Goal: Task Accomplishment & Management: Manage account settings

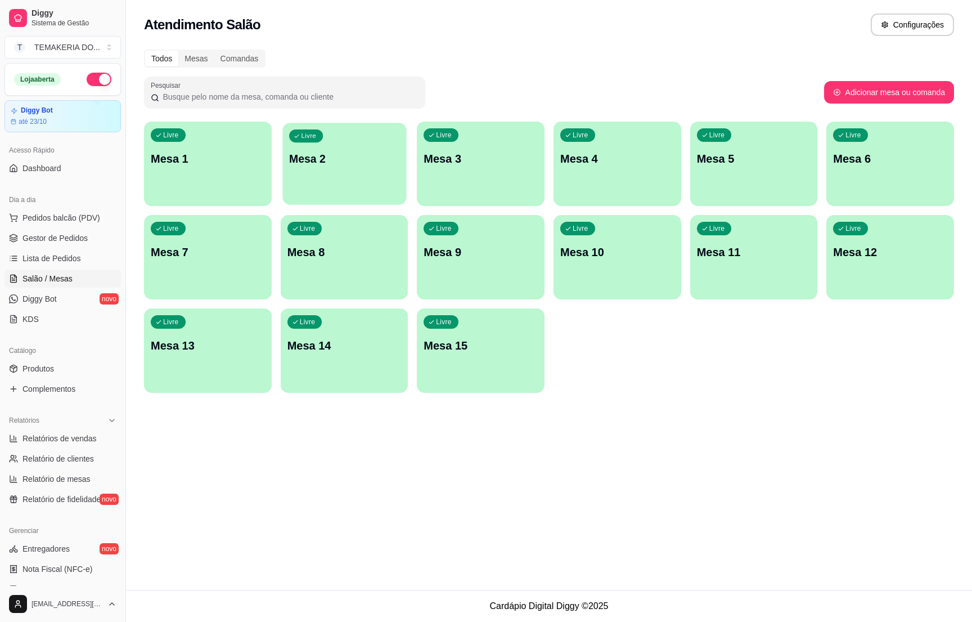
click at [349, 174] on div "Livre Mesa 2" at bounding box center [344, 157] width 124 height 69
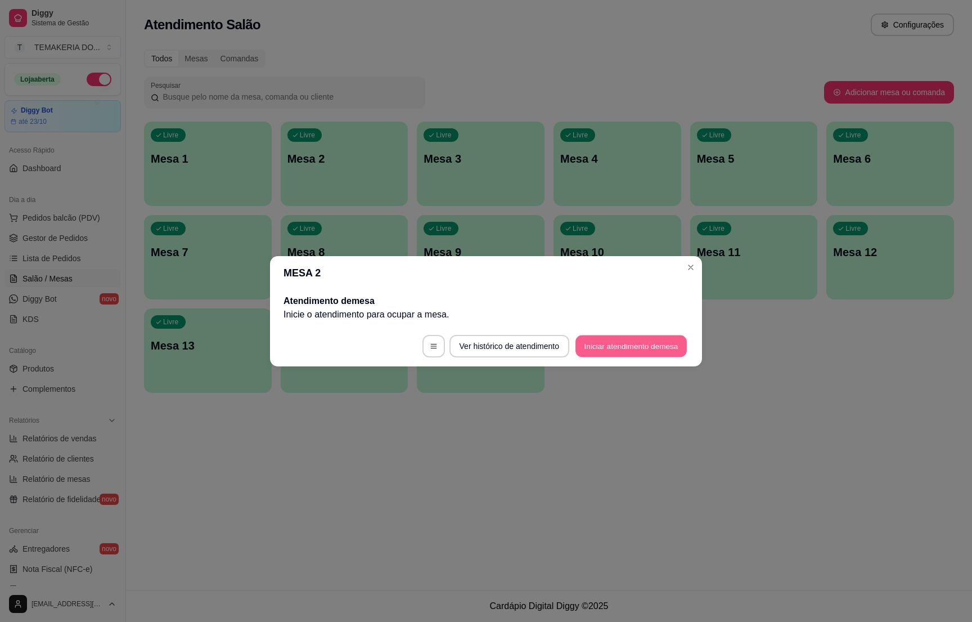
click at [603, 347] on button "Iniciar atendimento de mesa" at bounding box center [631, 346] width 111 height 22
click at [603, 347] on footer "Ver histórico de atendimento Iniciar atendimento de mesa" at bounding box center [486, 346] width 432 height 41
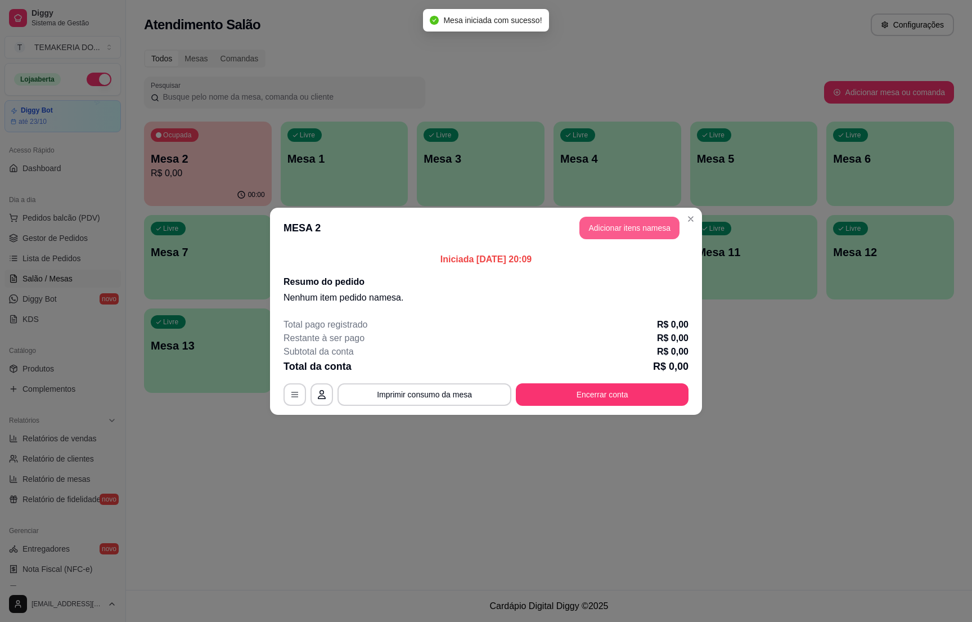
click at [616, 226] on button "Adicionar itens na mesa" at bounding box center [630, 228] width 100 height 23
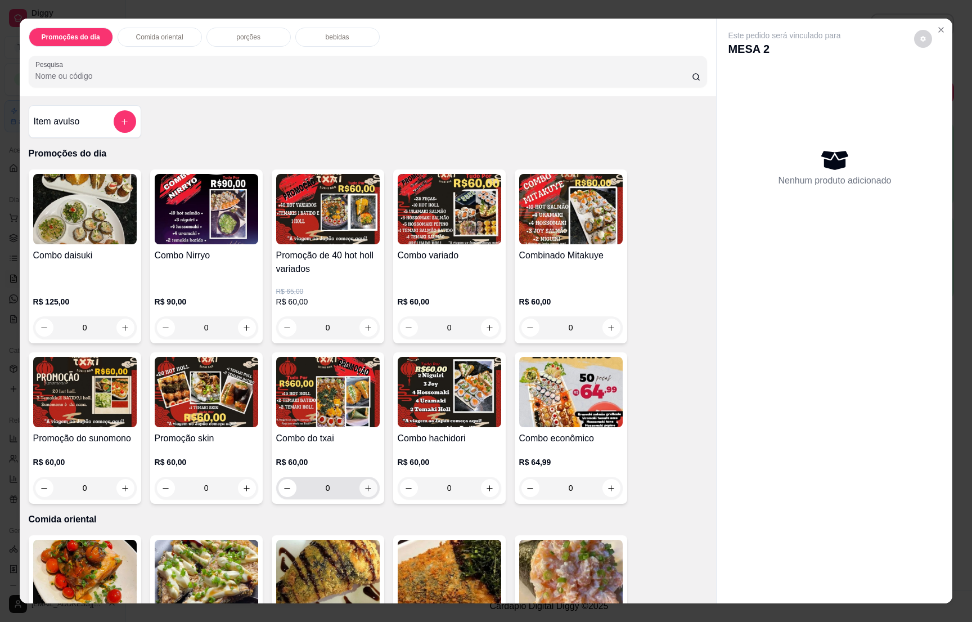
click at [364, 488] on icon "increase-product-quantity" at bounding box center [368, 488] width 8 height 8
type input "1"
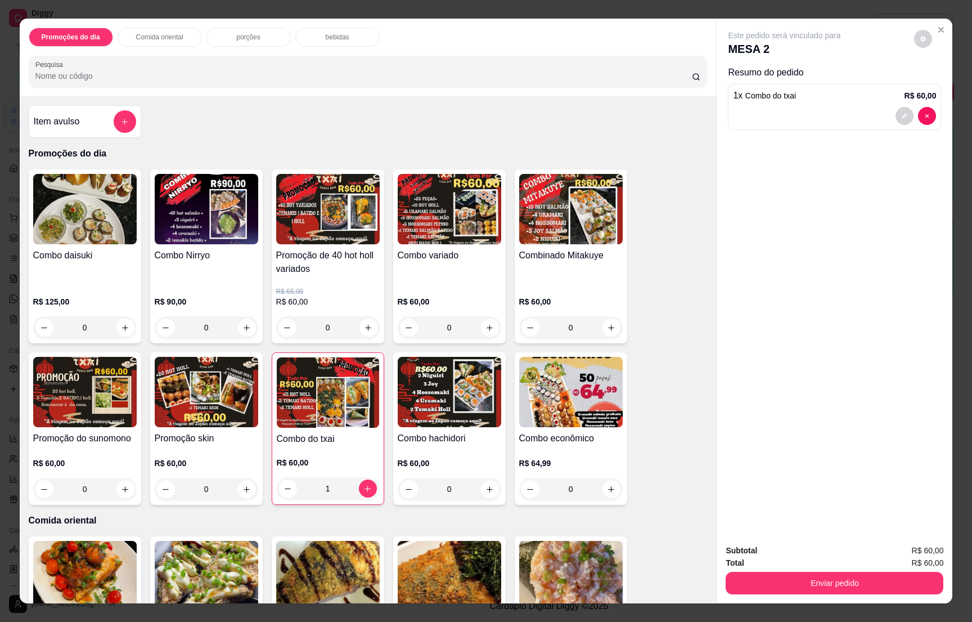
click at [255, 36] on div "porções" at bounding box center [248, 37] width 84 height 19
click at [123, 127] on button "add-separate-item" at bounding box center [125, 122] width 22 height 22
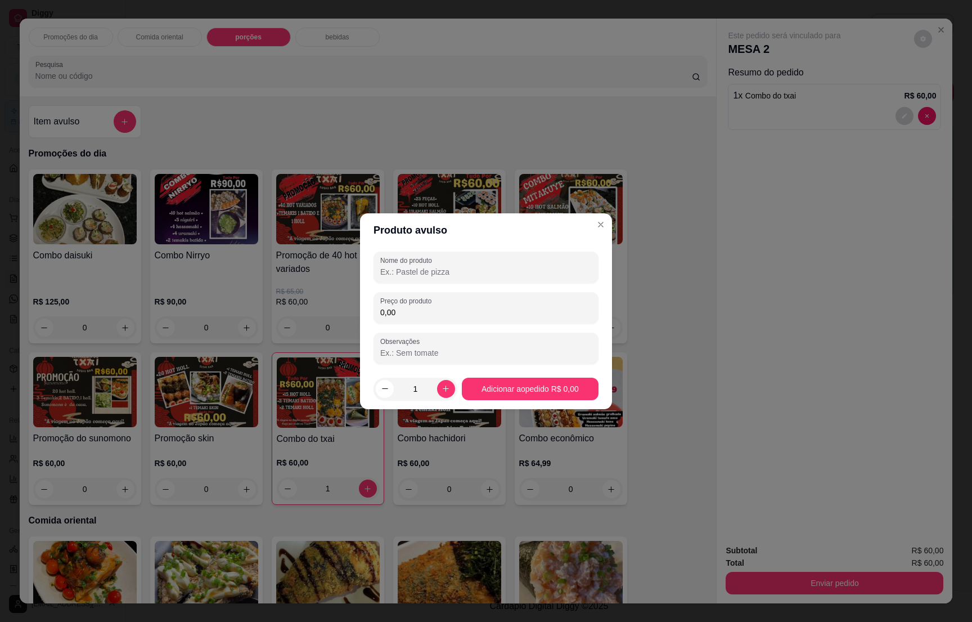
click at [417, 269] on input "Nome do produto" at bounding box center [486, 271] width 212 height 11
type input "3 joy de creem chesse"
click at [398, 313] on input "0,00" at bounding box center [486, 312] width 212 height 11
type input "10,50"
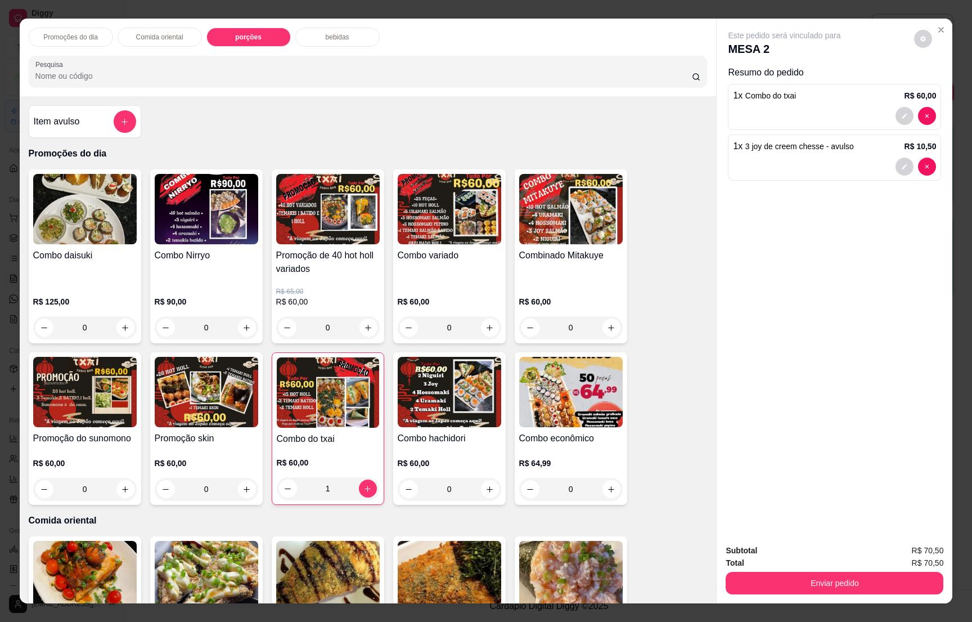
click at [240, 34] on p "porções" at bounding box center [248, 37] width 26 height 9
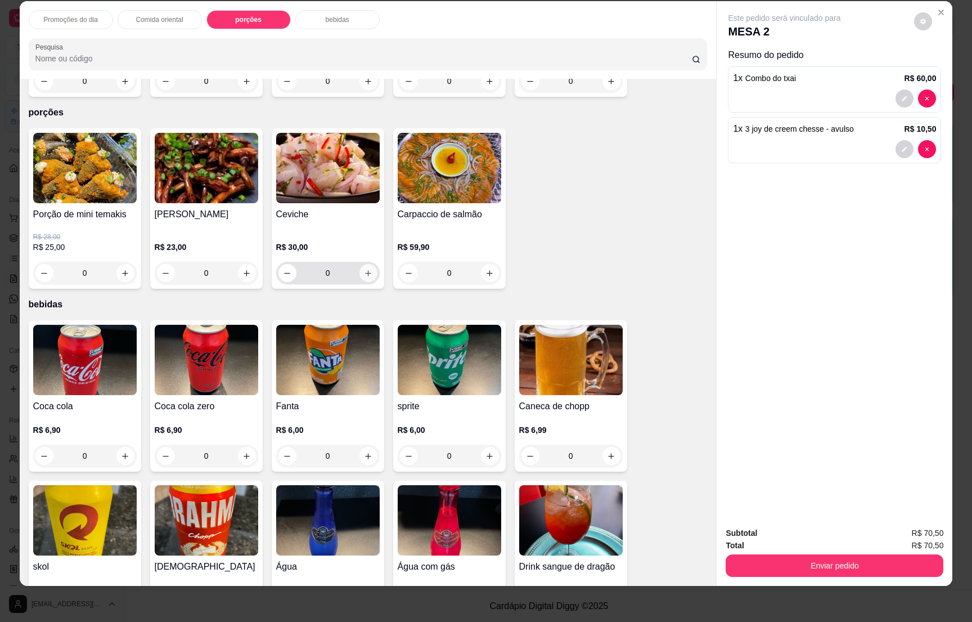
click at [364, 269] on icon "increase-product-quantity" at bounding box center [368, 273] width 8 height 8
type input "1"
click at [122, 269] on icon "increase-product-quantity" at bounding box center [125, 273] width 8 height 8
type input "1"
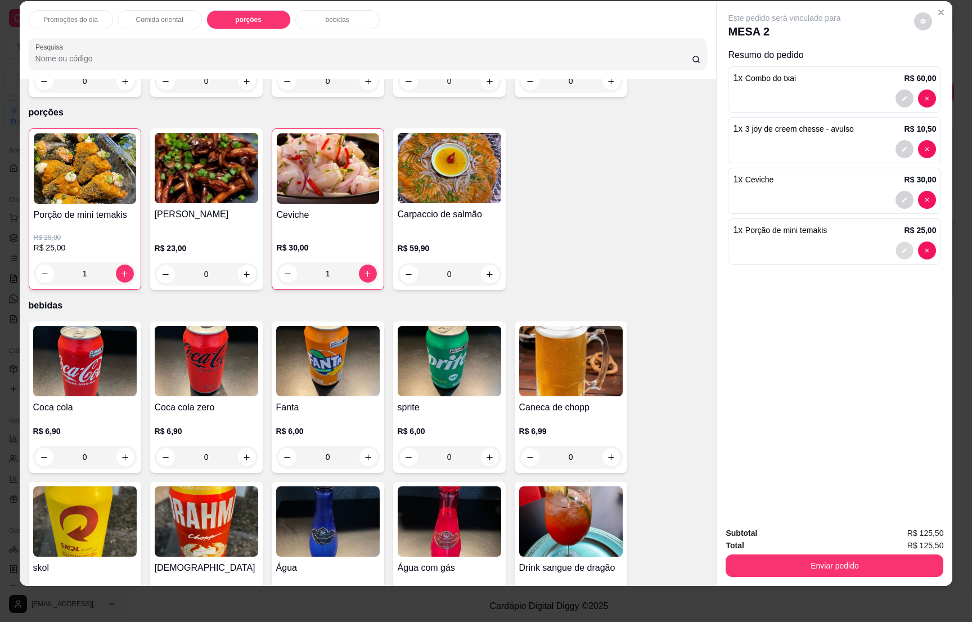
click at [903, 255] on button "decrease-product-quantity" at bounding box center [904, 250] width 17 height 17
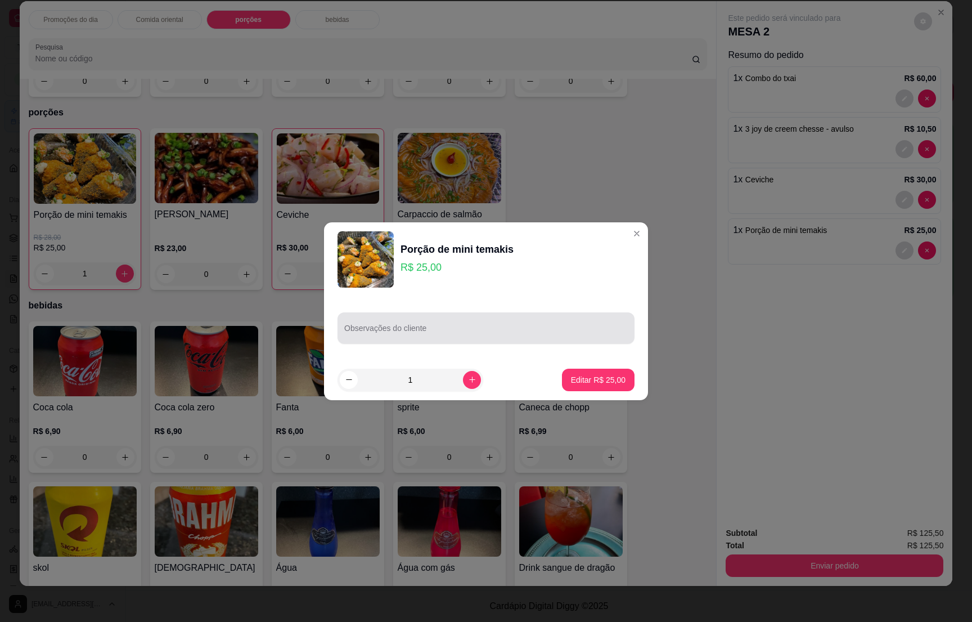
click at [428, 340] on div "Observações do cliente" at bounding box center [486, 328] width 297 height 32
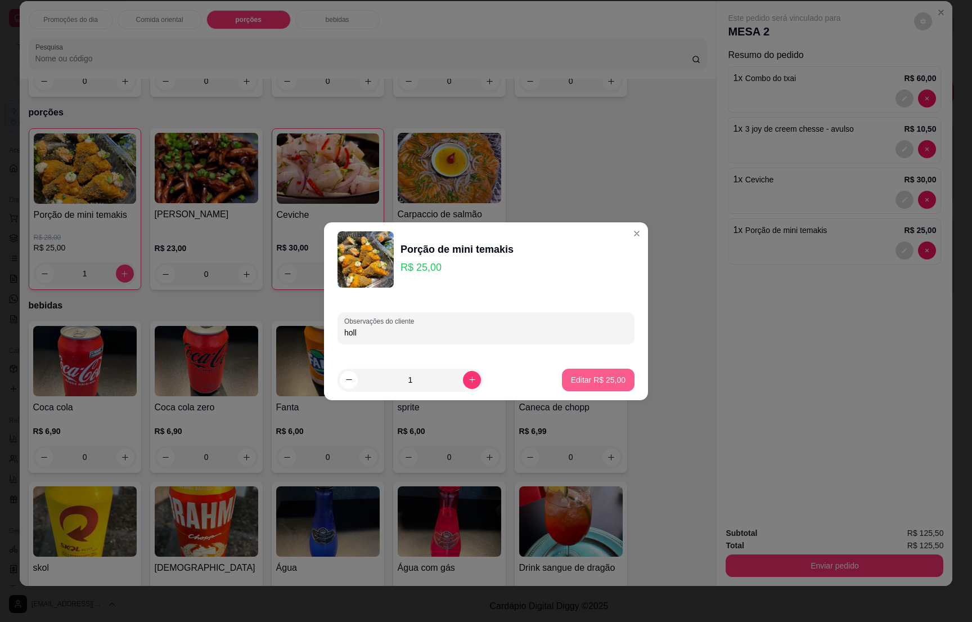
type input "holl"
click at [579, 375] on p "Editar R$ 25,00" at bounding box center [598, 379] width 53 height 11
type input "0"
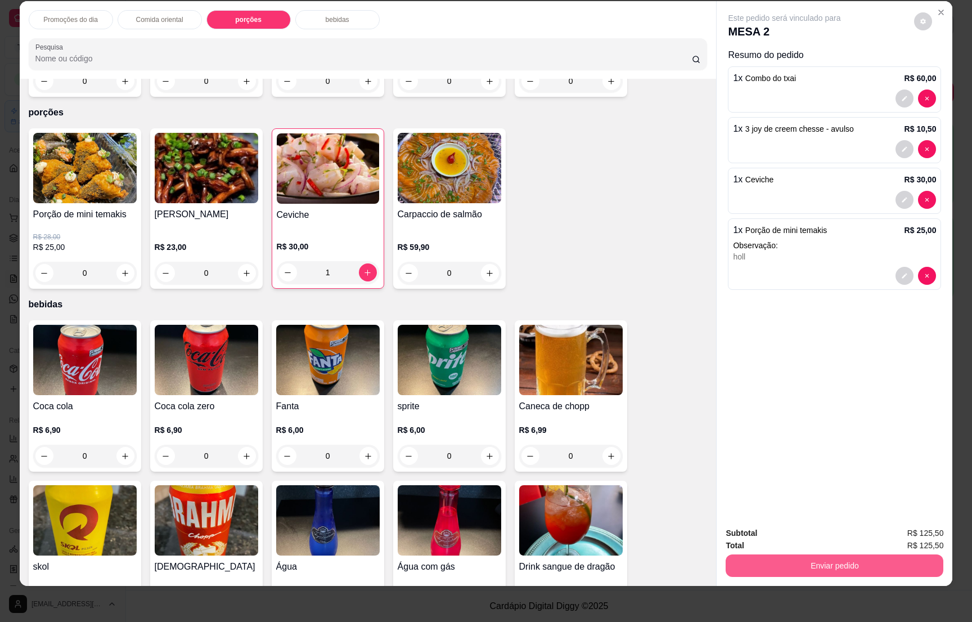
click at [869, 572] on button "Enviar pedido" at bounding box center [835, 565] width 218 height 23
click at [893, 535] on button "Enviar pedido" at bounding box center [913, 537] width 62 height 21
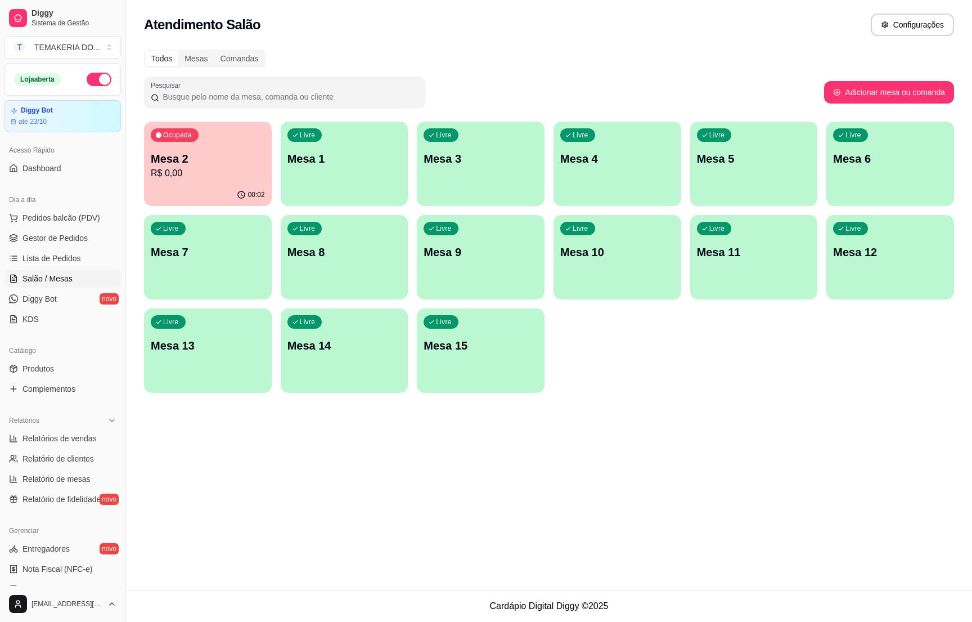
click at [540, 164] on div "Livre Mesa 3" at bounding box center [481, 157] width 128 height 71
click at [591, 167] on div "Livre Mesa 4" at bounding box center [617, 157] width 124 height 69
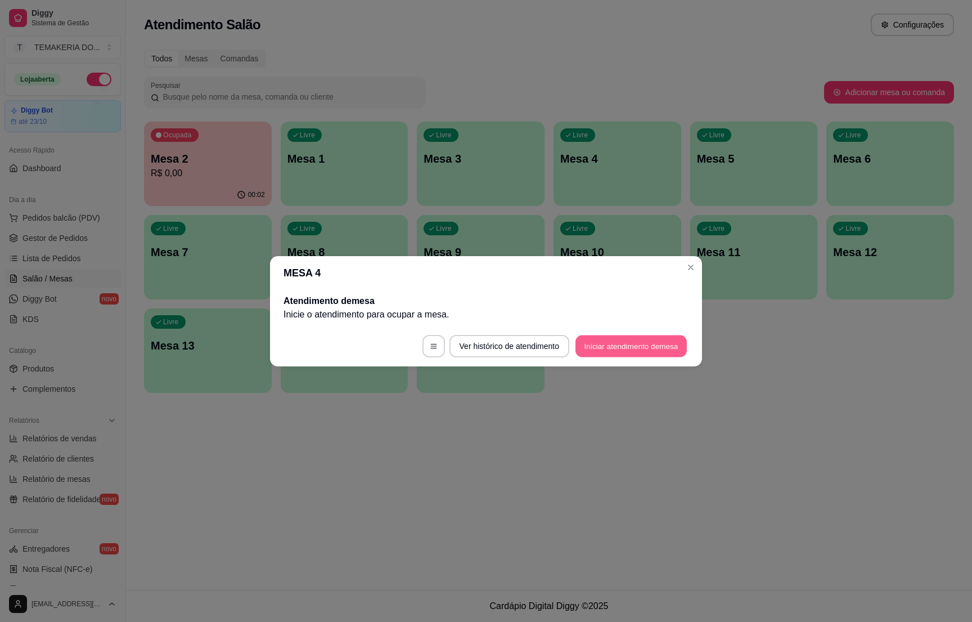
click at [613, 342] on button "Iniciar atendimento de mesa" at bounding box center [631, 346] width 111 height 22
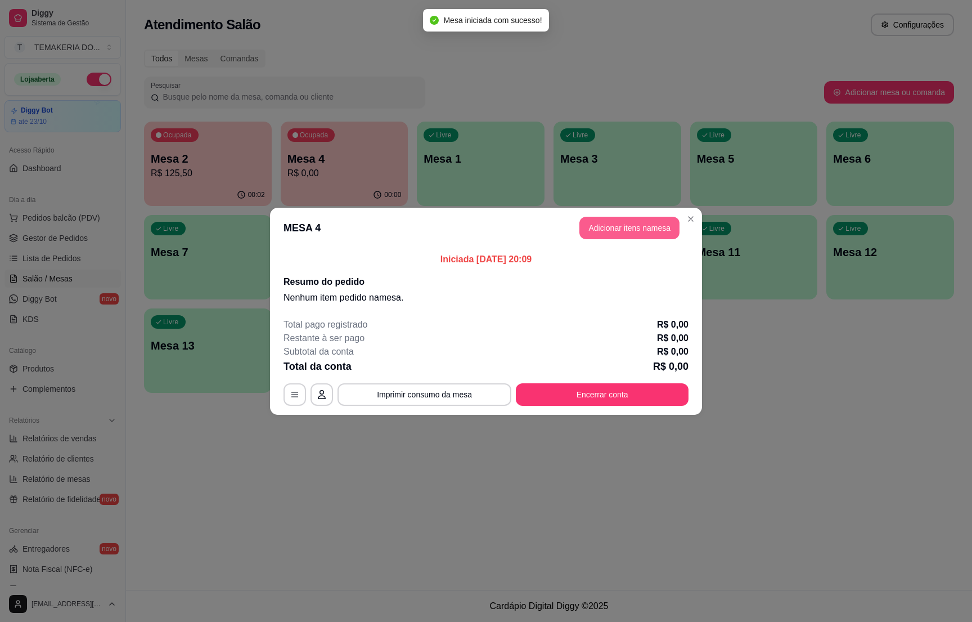
click at [622, 230] on button "Adicionar itens na mesa" at bounding box center [630, 228] width 100 height 23
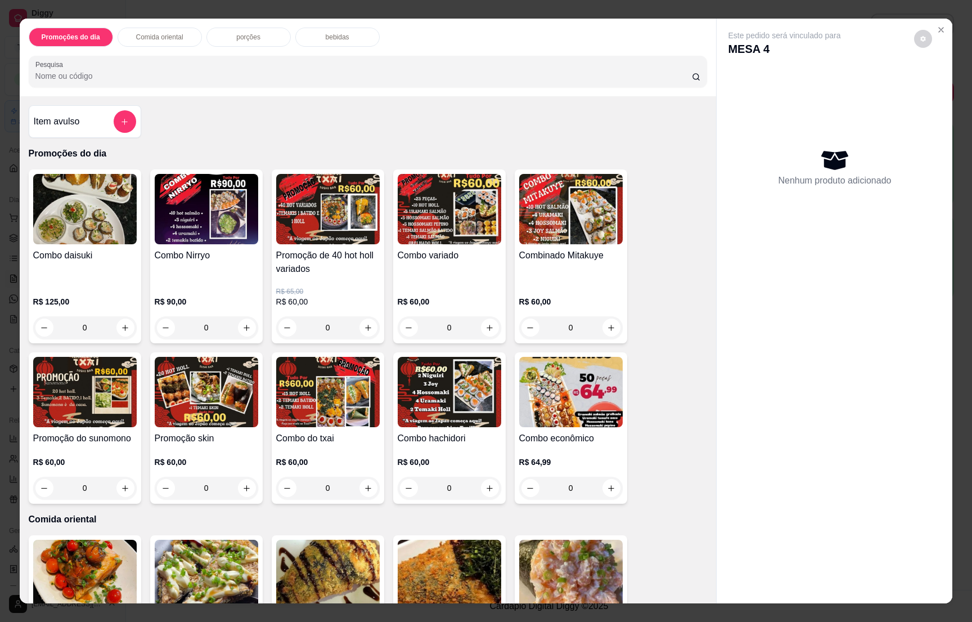
scroll to position [84, 0]
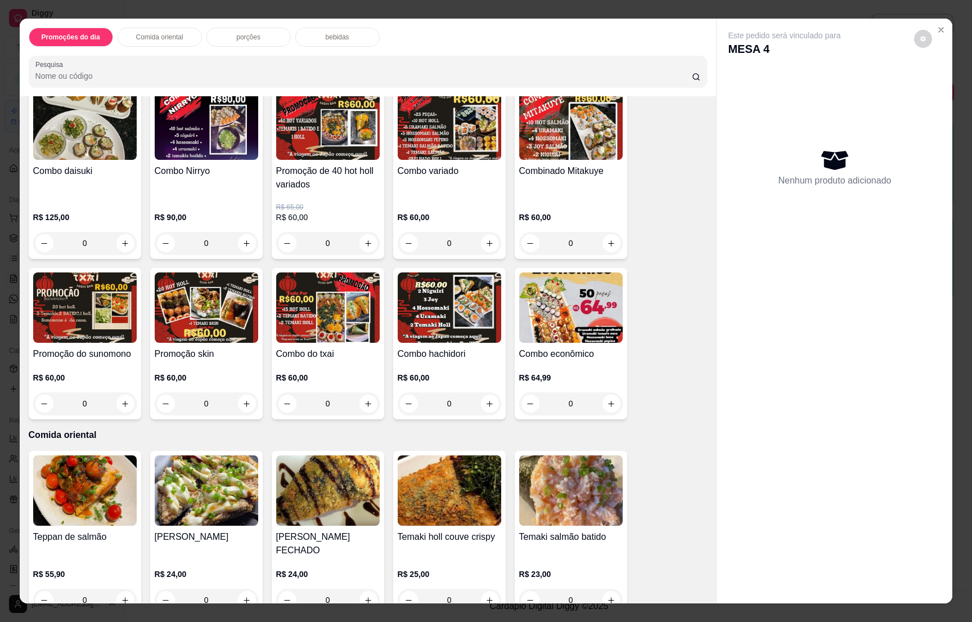
click at [246, 39] on p "porções" at bounding box center [248, 37] width 24 height 9
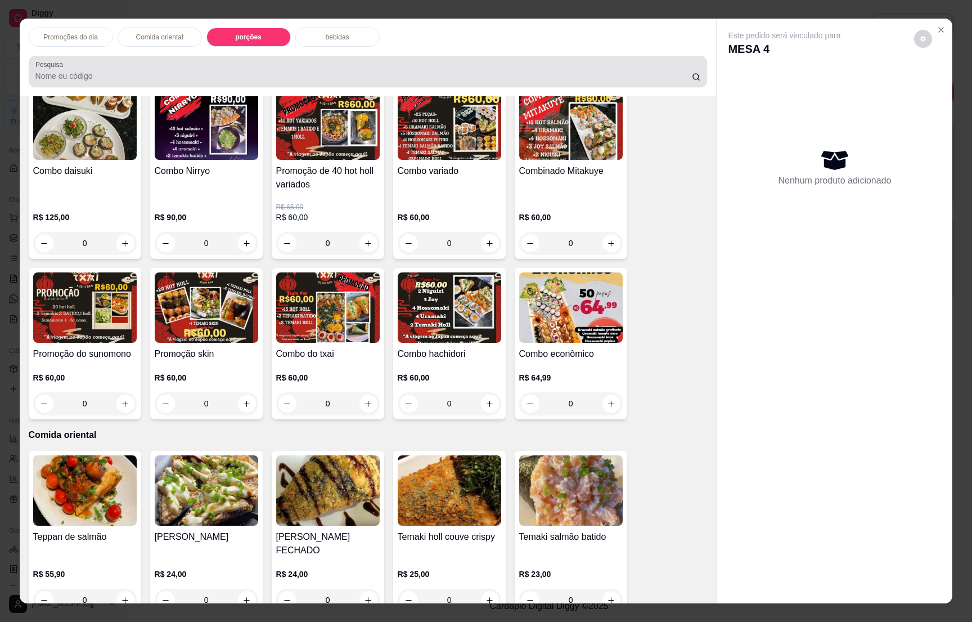
scroll to position [17, 0]
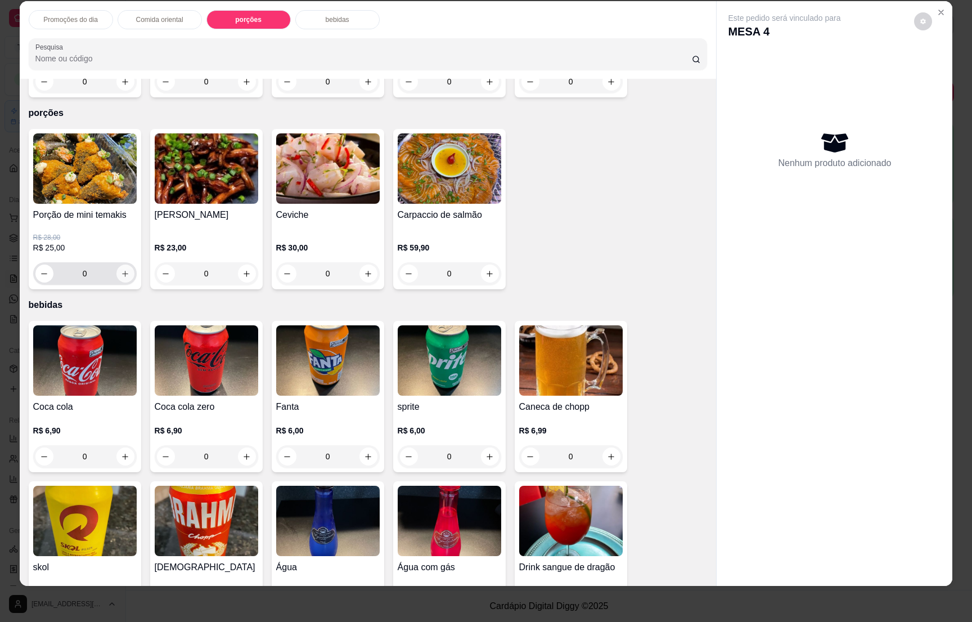
click at [121, 270] on icon "increase-product-quantity" at bounding box center [125, 274] width 8 height 8
type input "1"
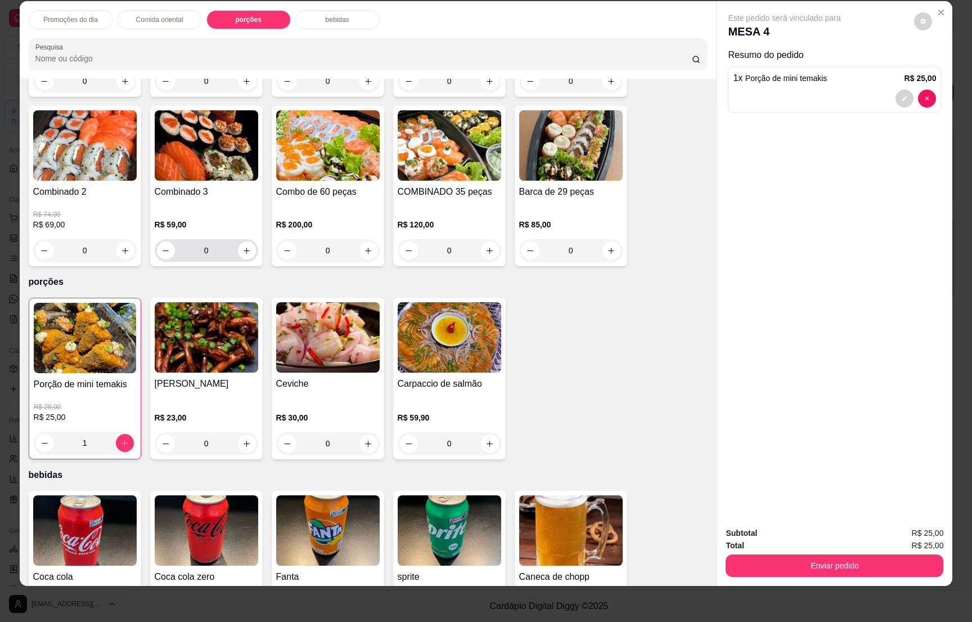
scroll to position [2730, 0]
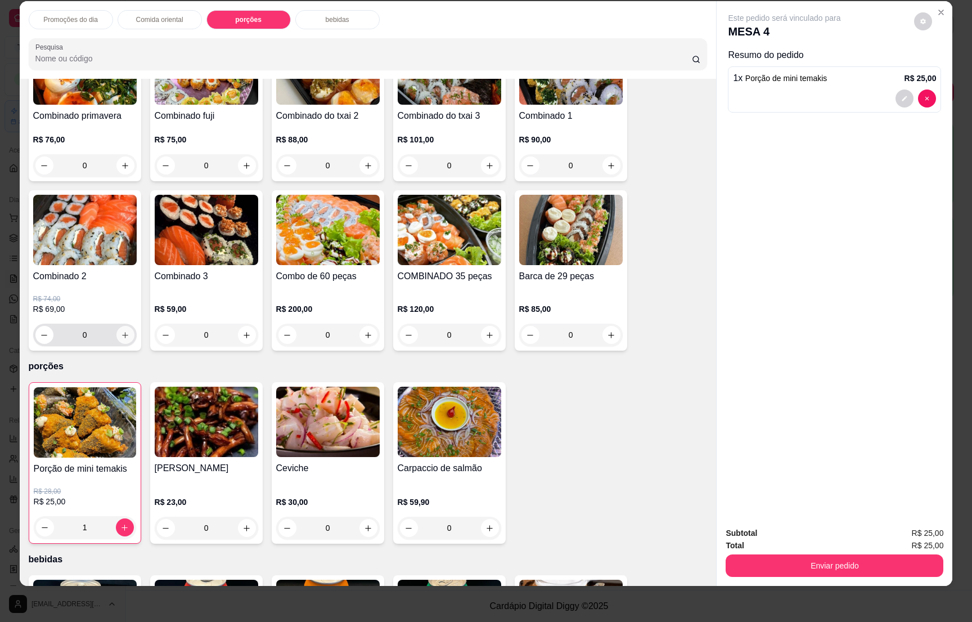
click at [121, 331] on icon "increase-product-quantity" at bounding box center [125, 335] width 8 height 8
type input "1"
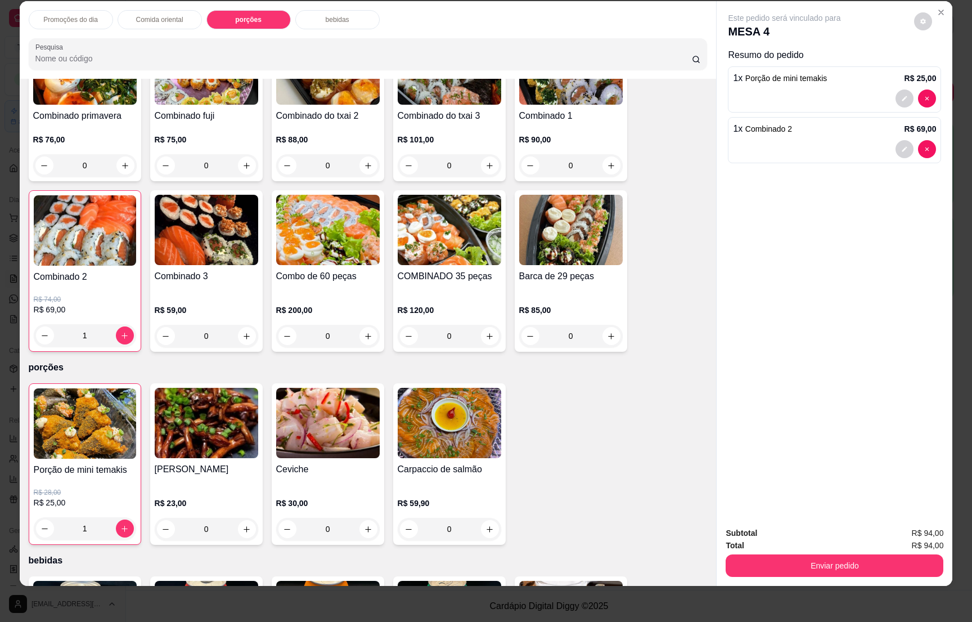
click at [346, 14] on div "bebidas" at bounding box center [337, 19] width 84 height 19
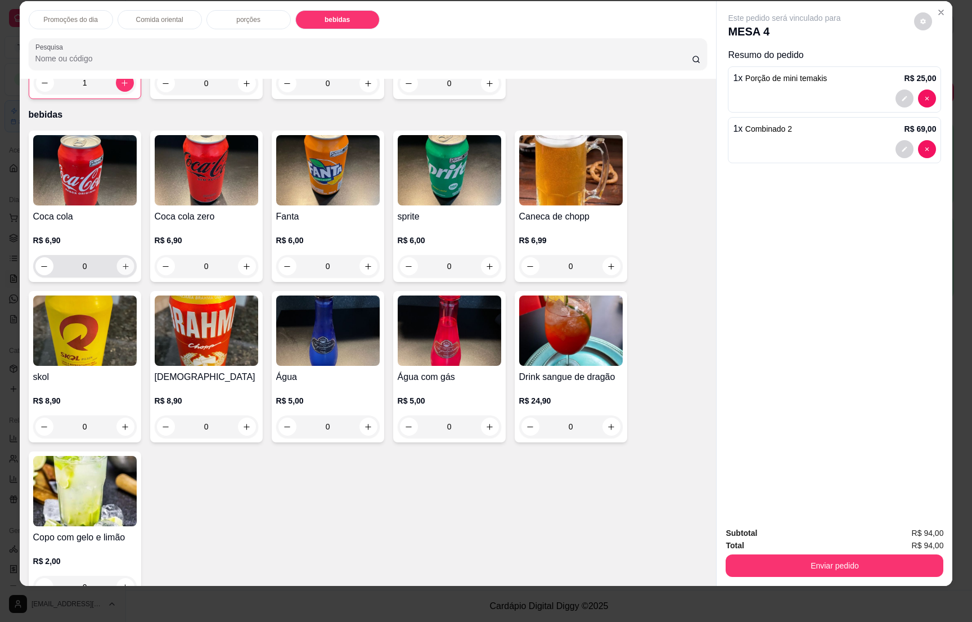
click at [122, 262] on icon "increase-product-quantity" at bounding box center [125, 266] width 8 height 8
type input "1"
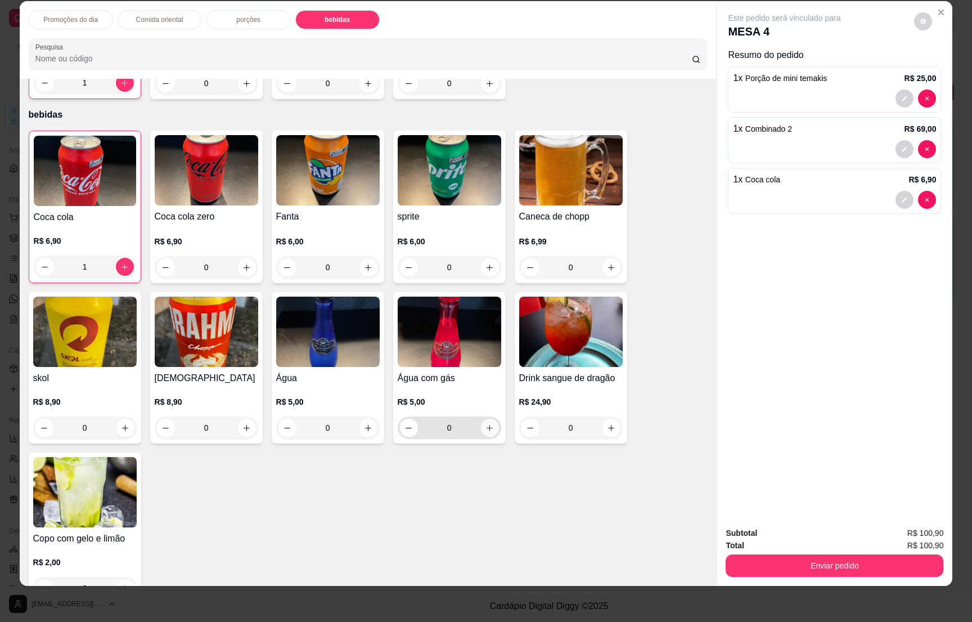
click at [482, 419] on button "increase-product-quantity" at bounding box center [490, 428] width 18 height 18
type input "1"
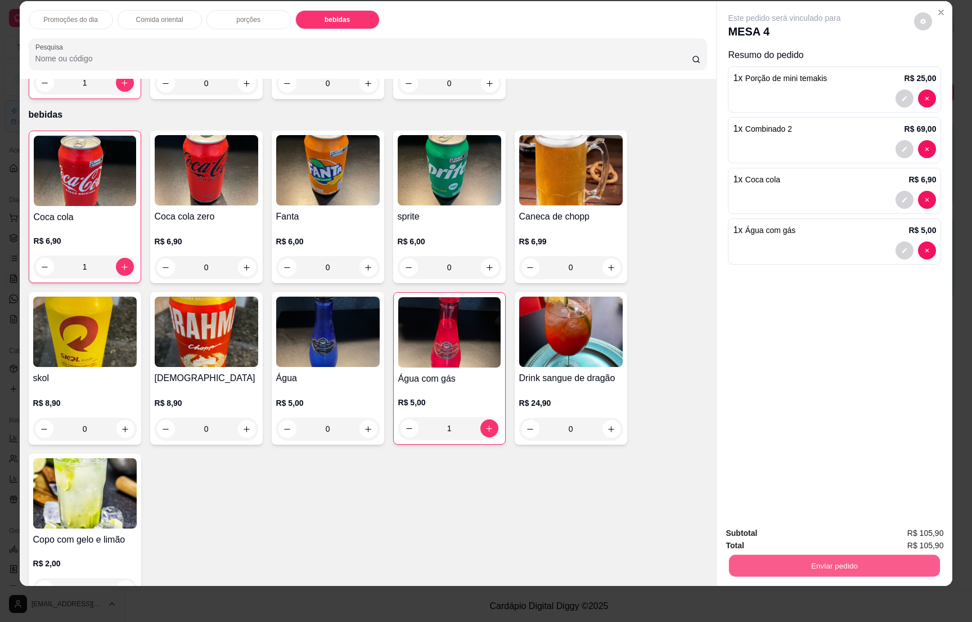
click at [843, 563] on button "Enviar pedido" at bounding box center [834, 565] width 211 height 22
click at [906, 531] on button "Enviar pedido" at bounding box center [913, 537] width 62 height 21
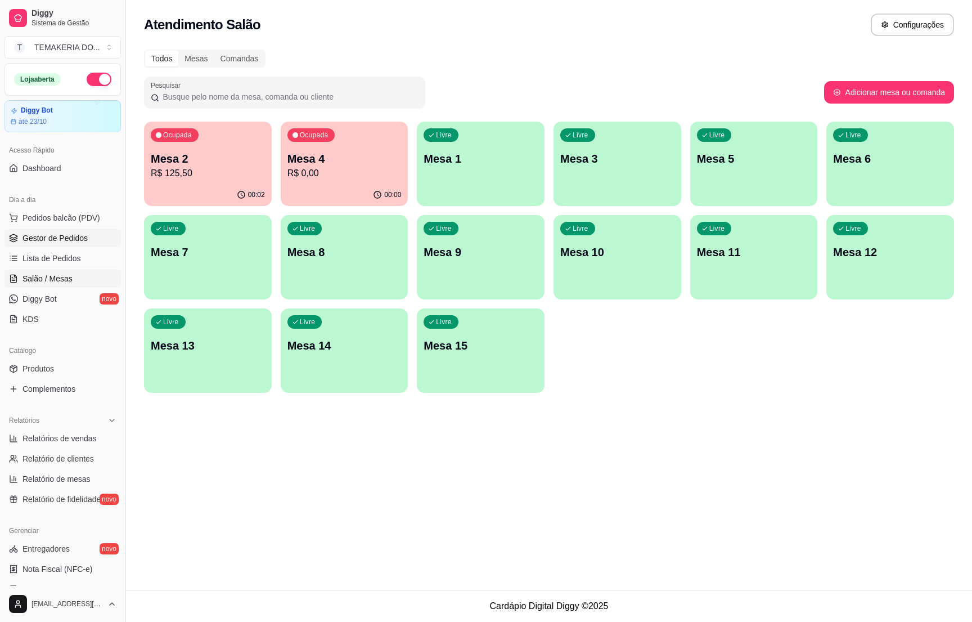
click at [24, 232] on link "Gestor de Pedidos" at bounding box center [63, 238] width 116 height 18
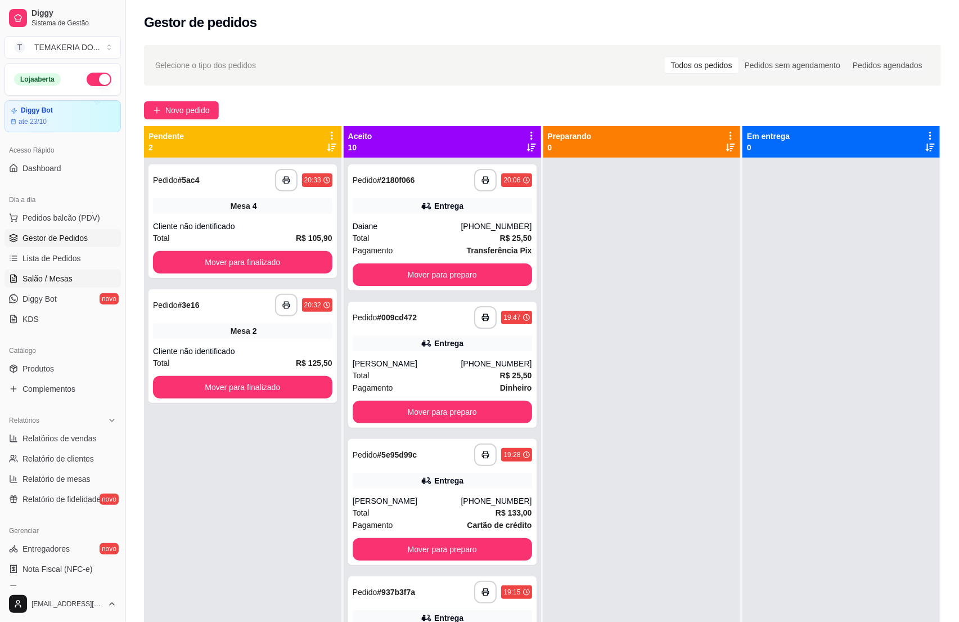
click at [39, 276] on span "Salão / Mesas" at bounding box center [48, 278] width 50 height 11
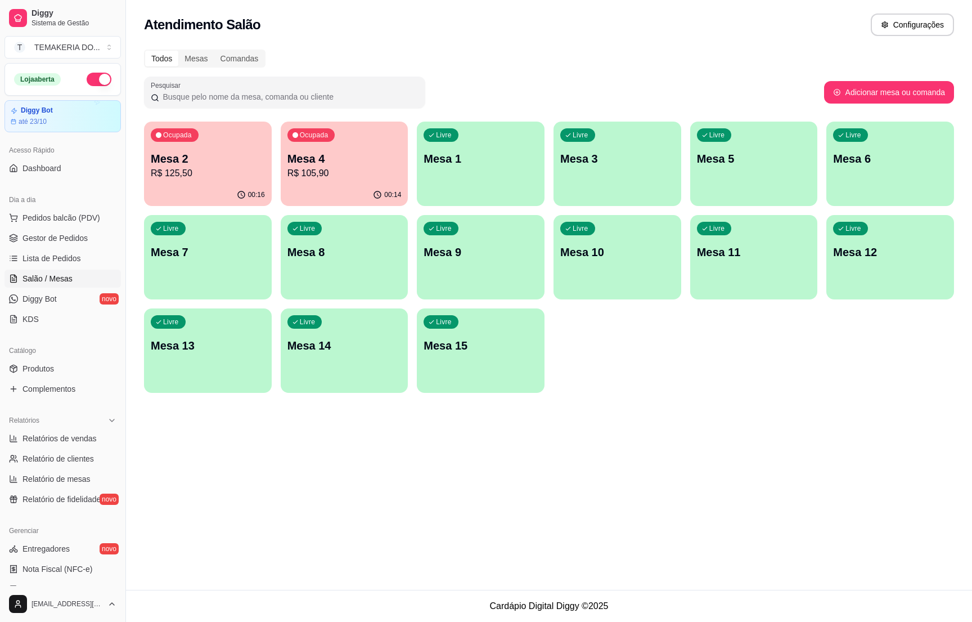
click at [222, 167] on p "R$ 125,50" at bounding box center [208, 174] width 114 height 14
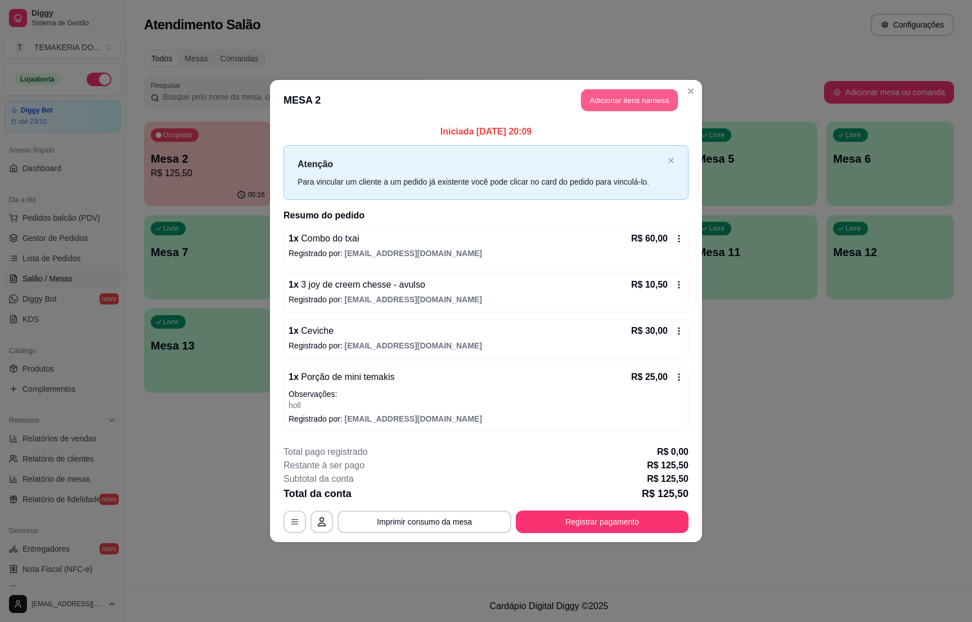
click at [611, 108] on button "Adicionar itens na mesa" at bounding box center [629, 100] width 97 height 22
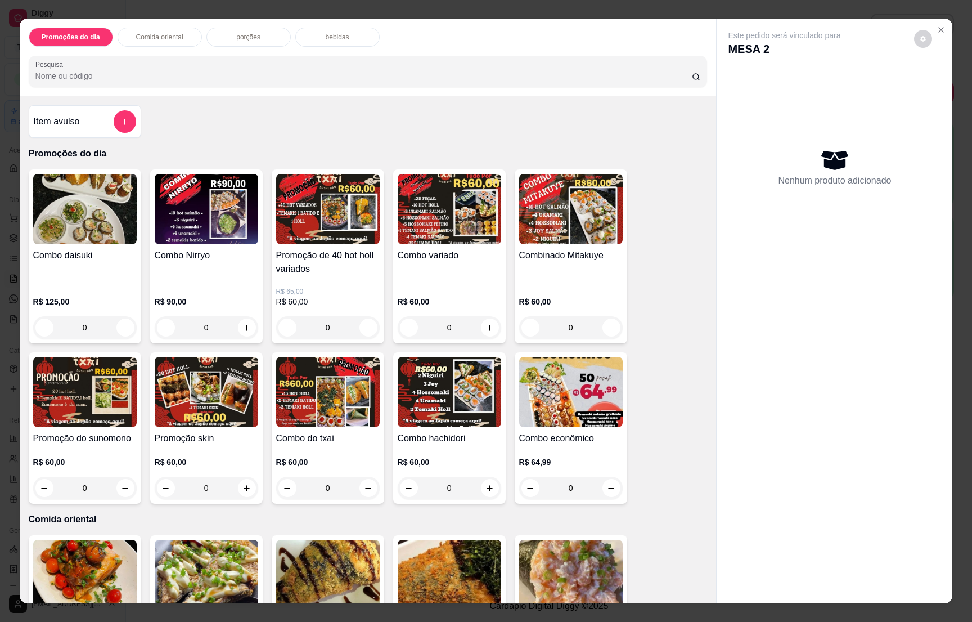
click at [326, 38] on p "bebidas" at bounding box center [338, 37] width 24 height 9
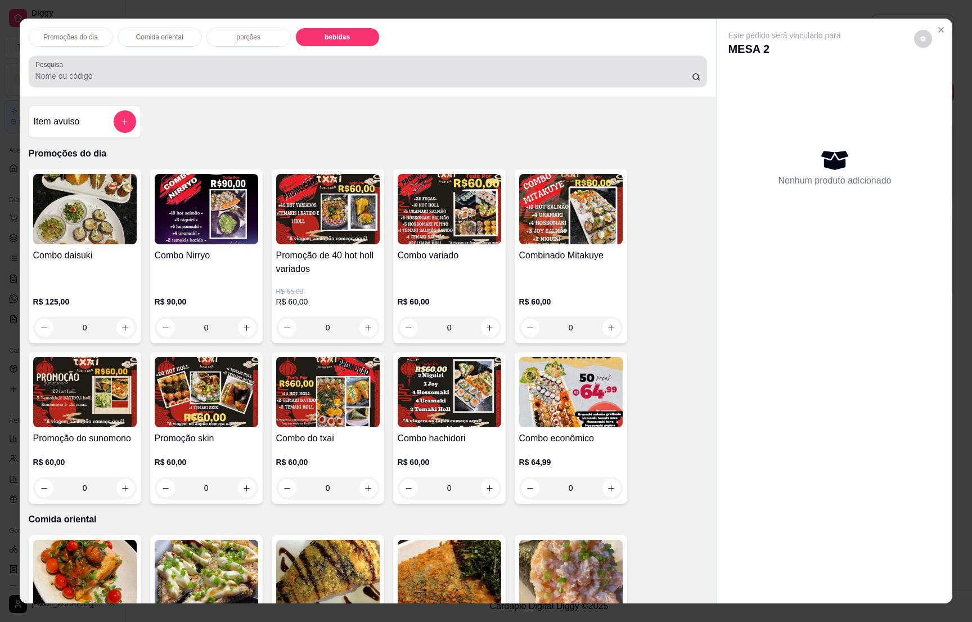
scroll to position [17, 0]
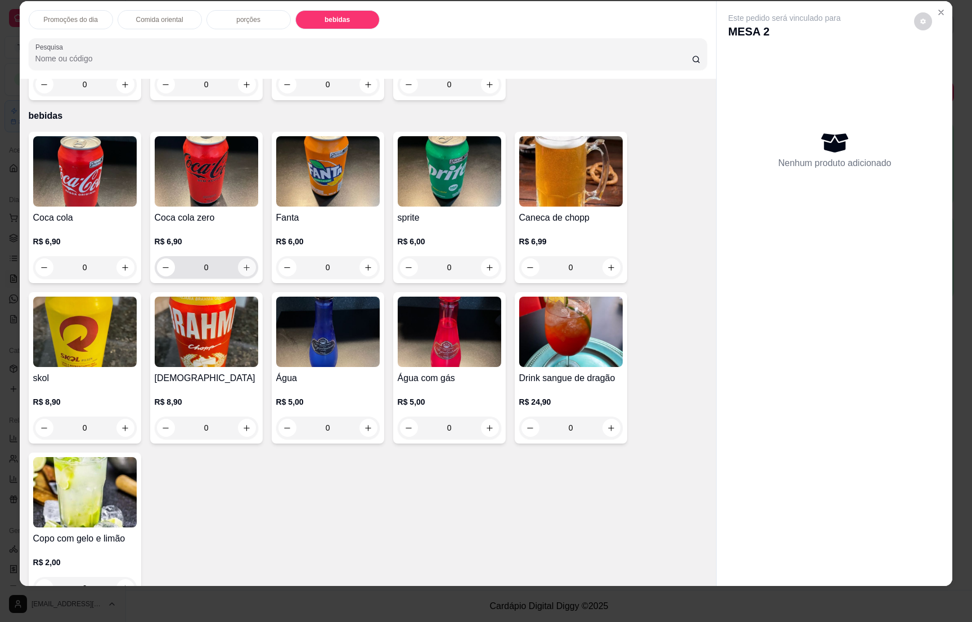
click at [243, 263] on icon "increase-product-quantity" at bounding box center [247, 267] width 8 height 8
type input "1"
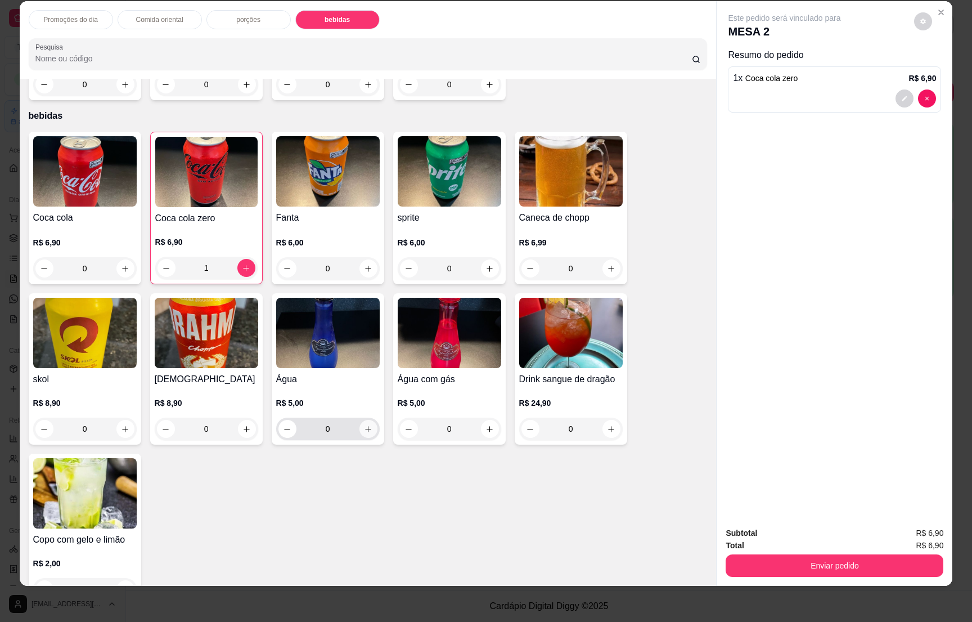
click at [364, 425] on icon "increase-product-quantity" at bounding box center [368, 429] width 8 height 8
type input "1"
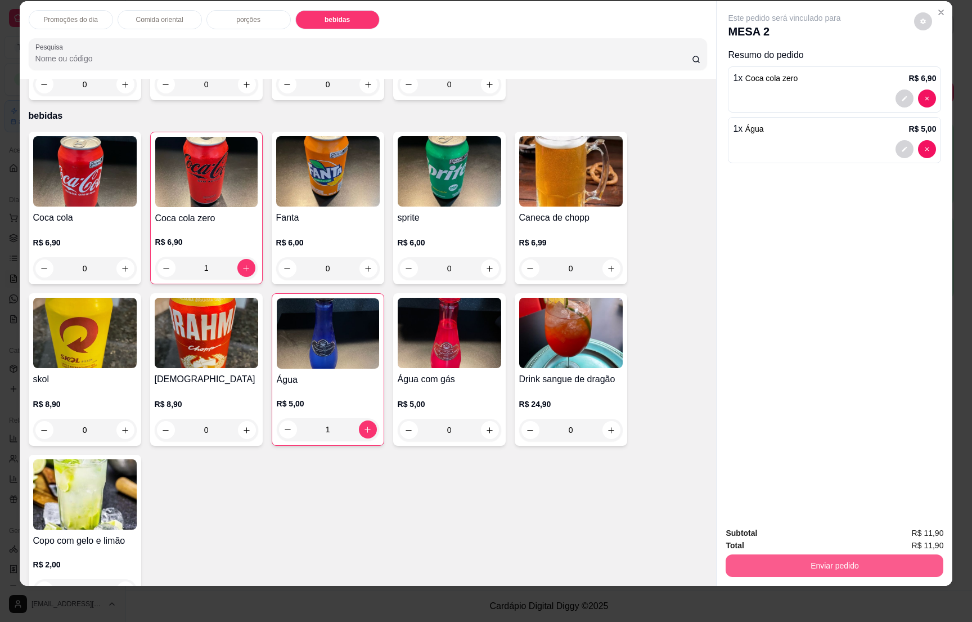
click at [824, 559] on button "Enviar pedido" at bounding box center [835, 565] width 218 height 23
click at [900, 532] on button "Enviar pedido" at bounding box center [913, 537] width 64 height 21
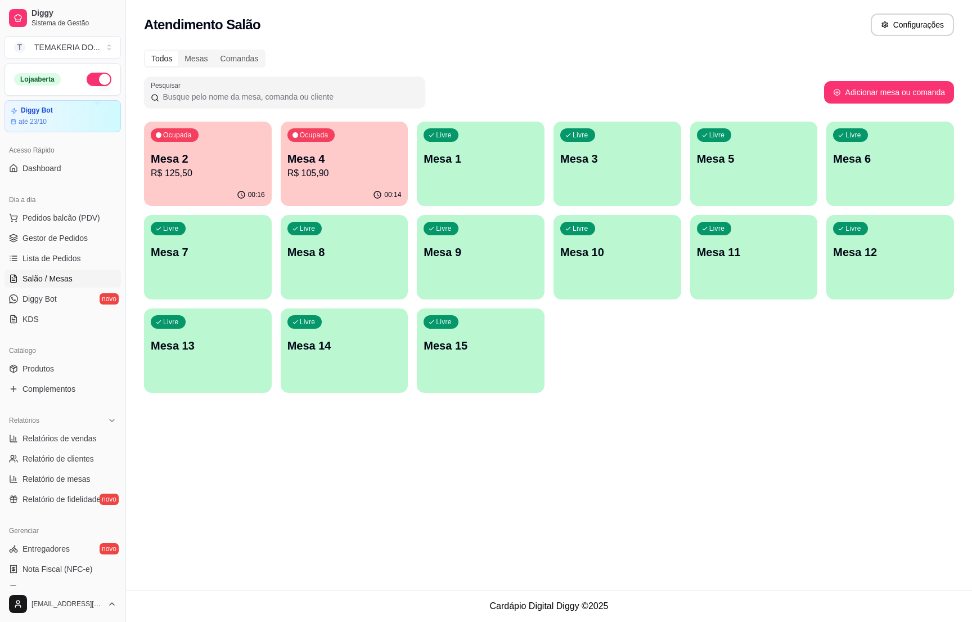
click at [71, 228] on ul "Pedidos balcão (PDV) Gestor de Pedidos Lista de Pedidos Salão / Mesas Diggy Bot…" at bounding box center [63, 268] width 116 height 119
click at [71, 235] on span "Gestor de Pedidos" at bounding box center [55, 237] width 65 height 11
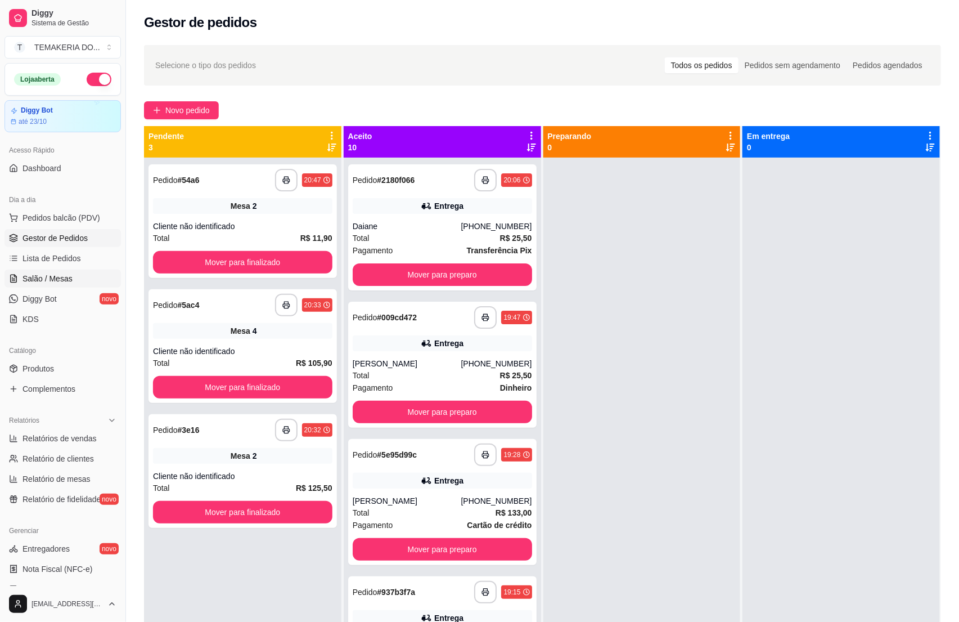
click at [24, 281] on span "Salão / Mesas" at bounding box center [48, 278] width 50 height 11
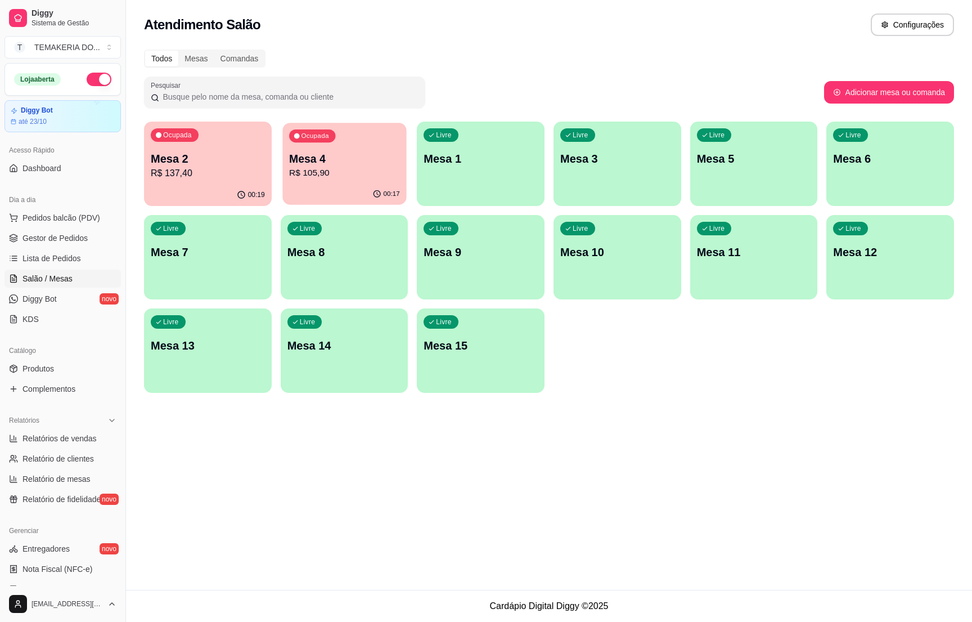
click at [309, 176] on p "R$ 105,90" at bounding box center [344, 173] width 111 height 13
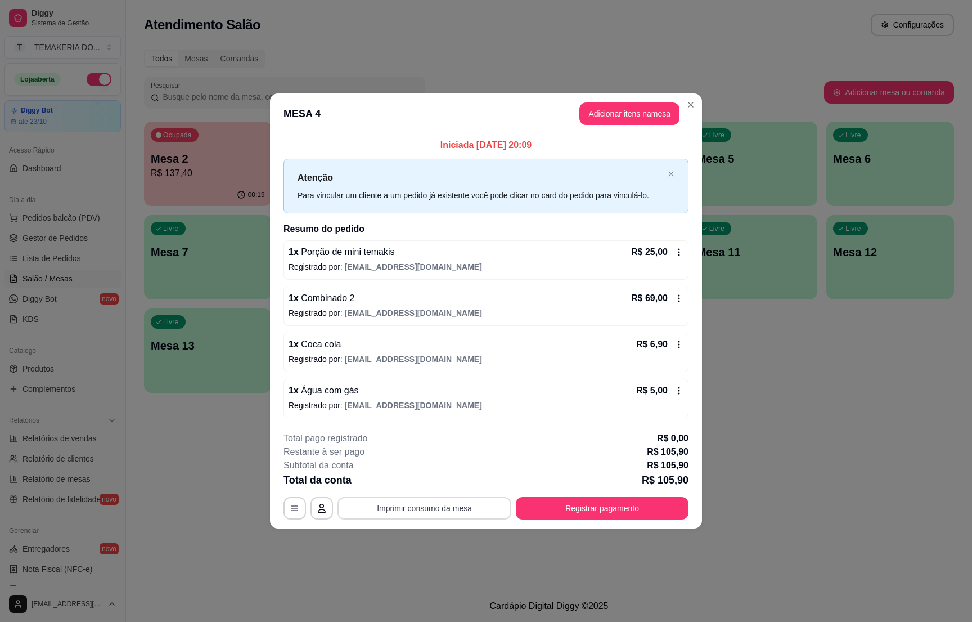
click at [439, 500] on button "Imprimir consumo da mesa" at bounding box center [425, 508] width 174 height 23
click at [579, 517] on button "Registrar pagamento" at bounding box center [602, 508] width 173 height 23
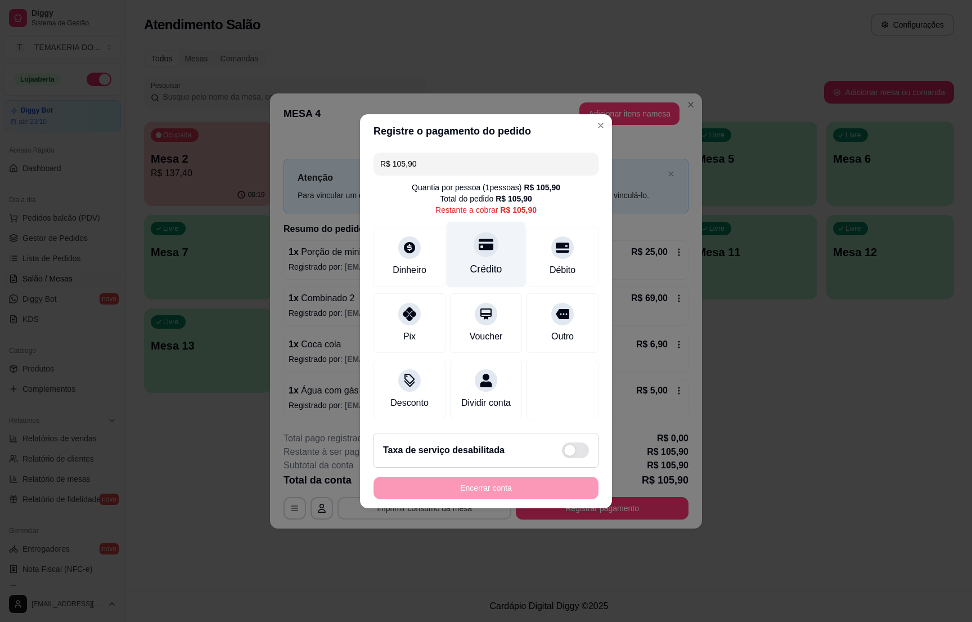
click at [470, 246] on div "Crédito" at bounding box center [486, 254] width 79 height 66
type input "R$ 0,00"
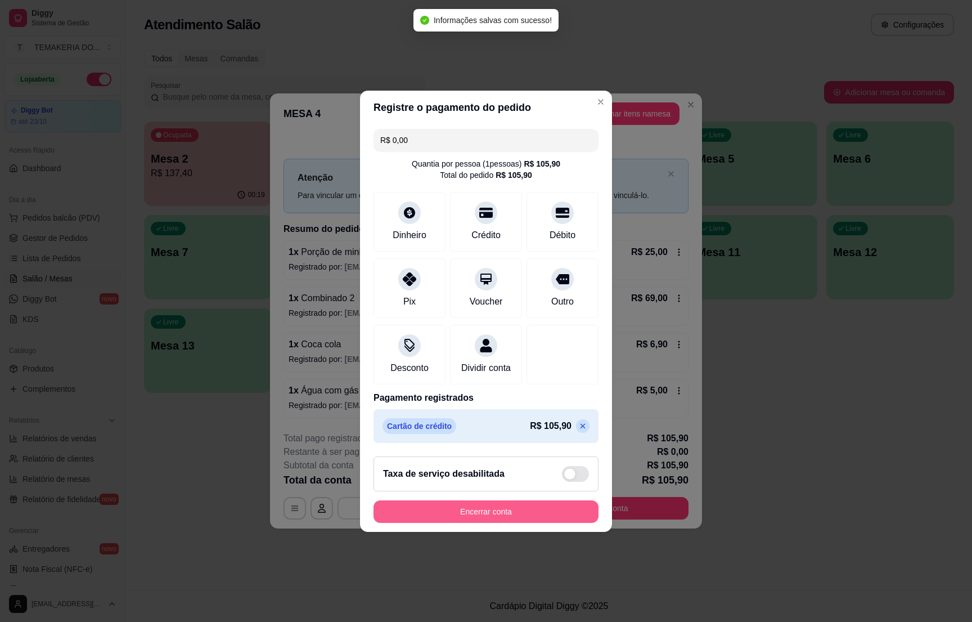
click at [490, 522] on button "Encerrar conta" at bounding box center [486, 511] width 225 height 23
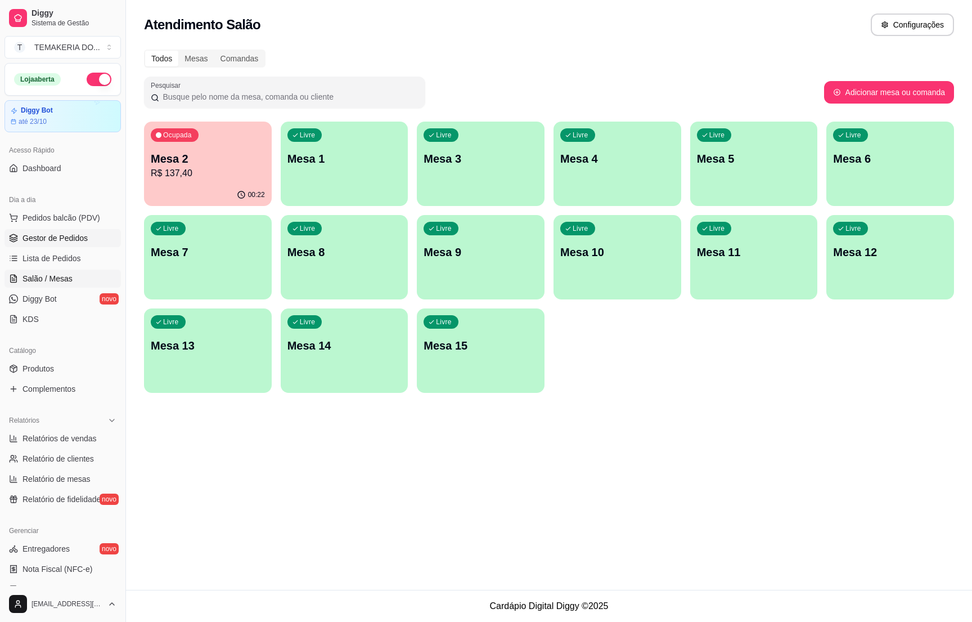
click at [69, 239] on span "Gestor de Pedidos" at bounding box center [55, 237] width 65 height 11
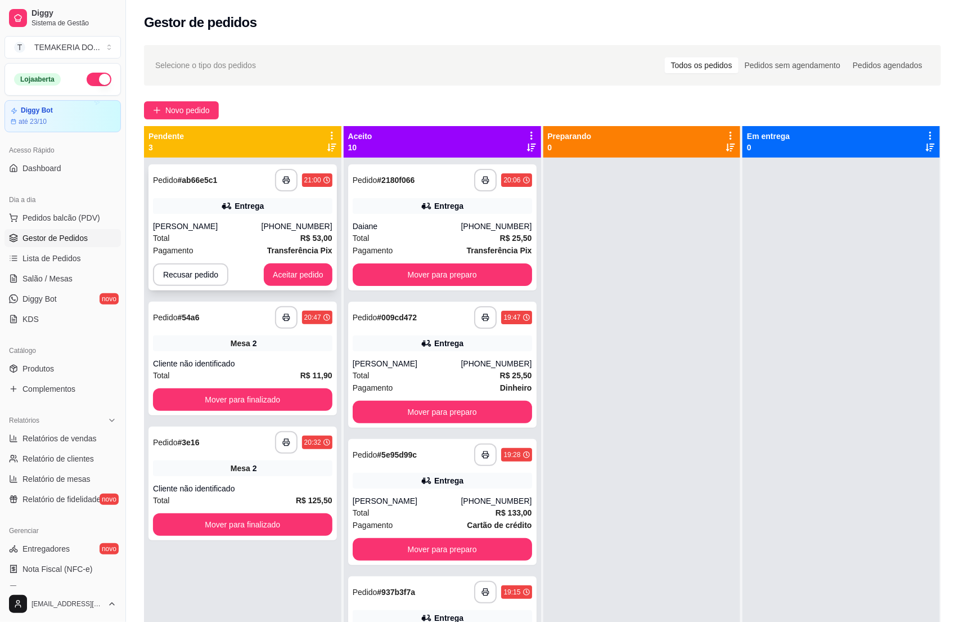
click at [237, 223] on div "[PERSON_NAME]" at bounding box center [207, 226] width 109 height 11
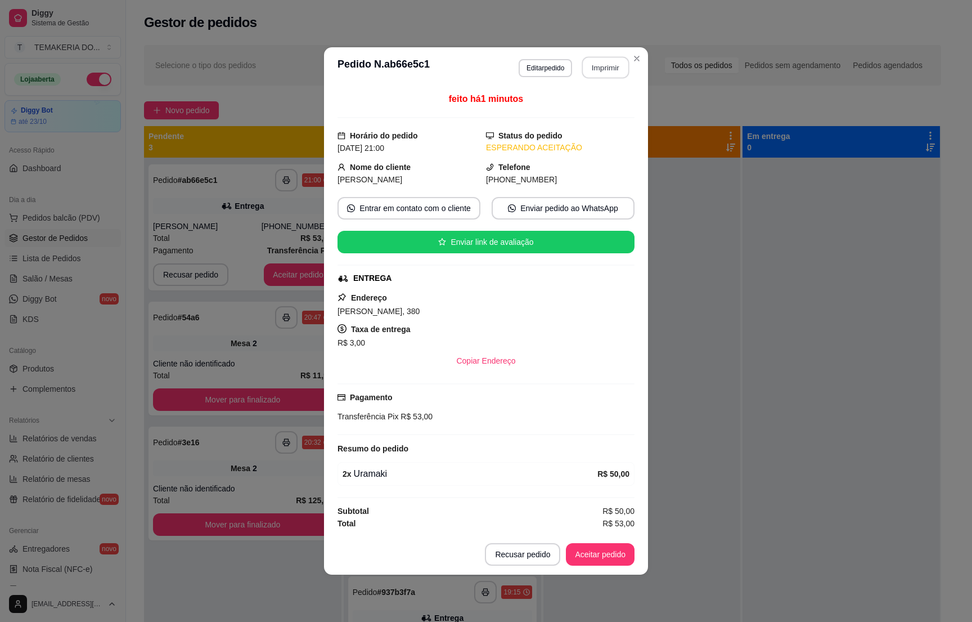
click at [601, 70] on button "Imprimir" at bounding box center [605, 68] width 47 height 22
click at [594, 555] on button "Aceitar pedido" at bounding box center [600, 555] width 66 height 22
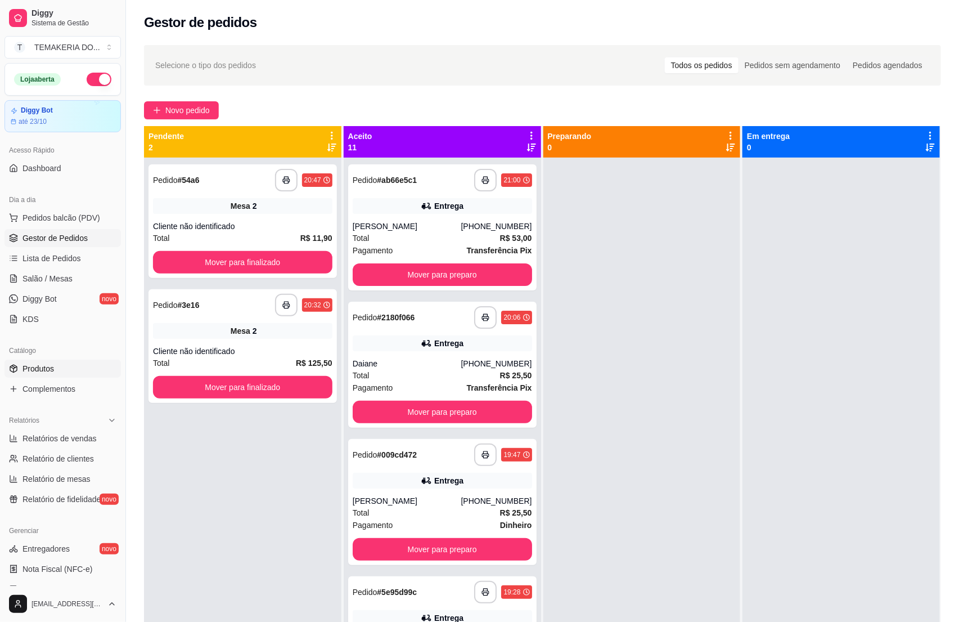
click at [31, 360] on link "Produtos" at bounding box center [63, 369] width 116 height 18
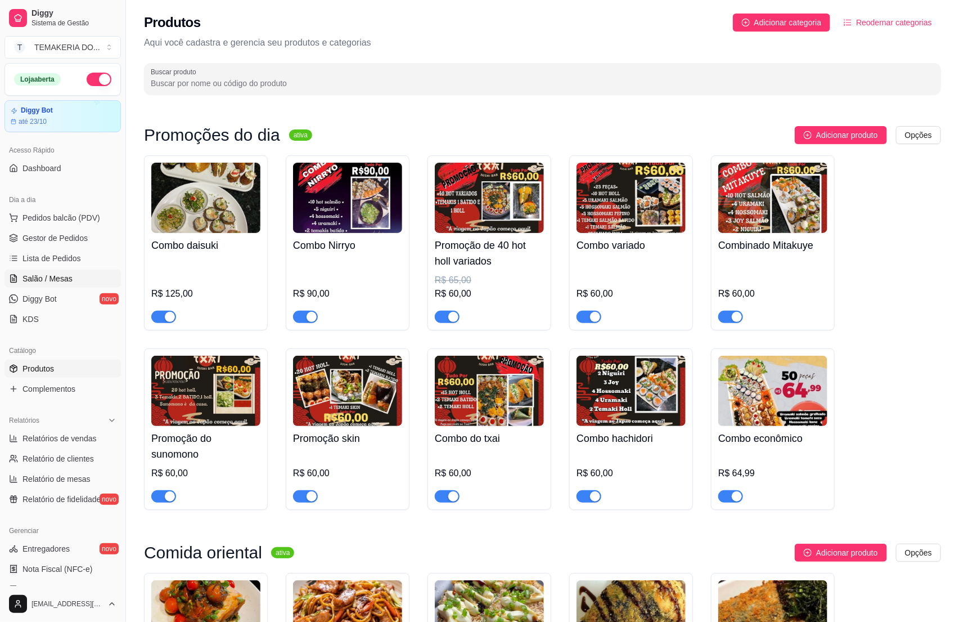
click at [61, 282] on span "Salão / Mesas" at bounding box center [48, 278] width 50 height 11
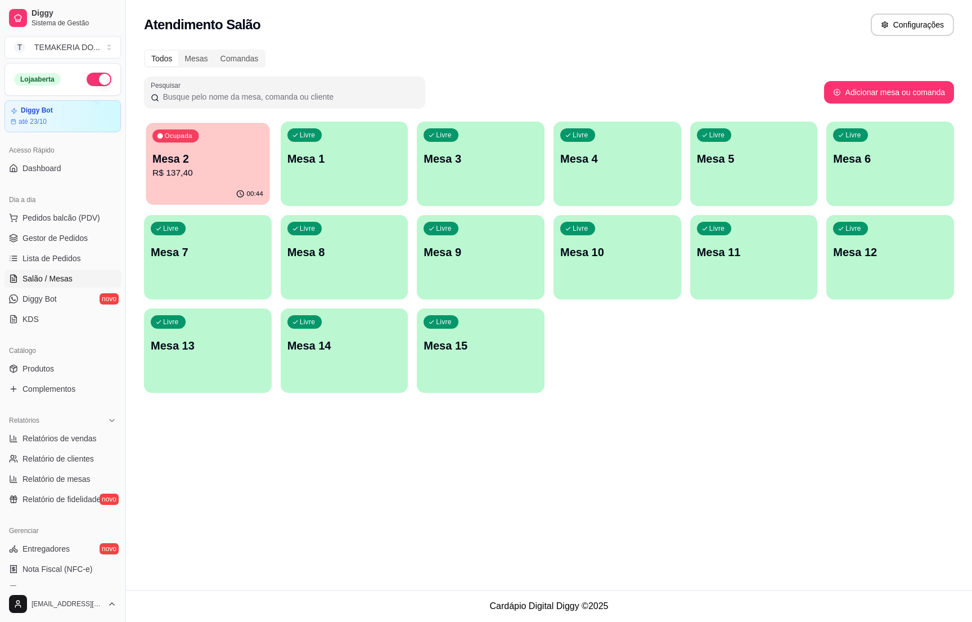
click at [206, 181] on div "Ocupada Mesa 2 R$ 137,40" at bounding box center [208, 153] width 124 height 61
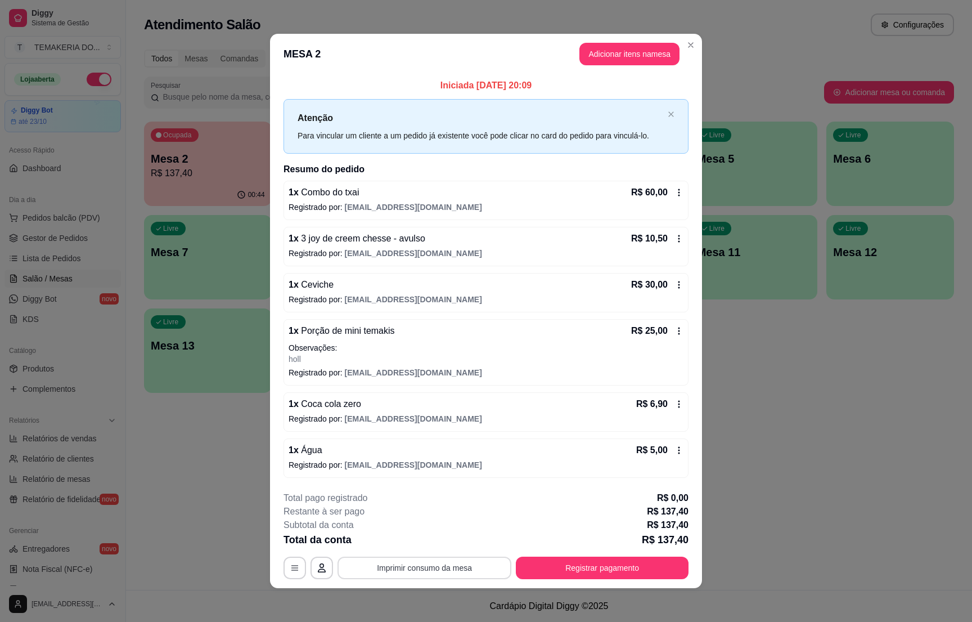
click at [437, 562] on button "Imprimir consumo da mesa" at bounding box center [425, 567] width 174 height 23
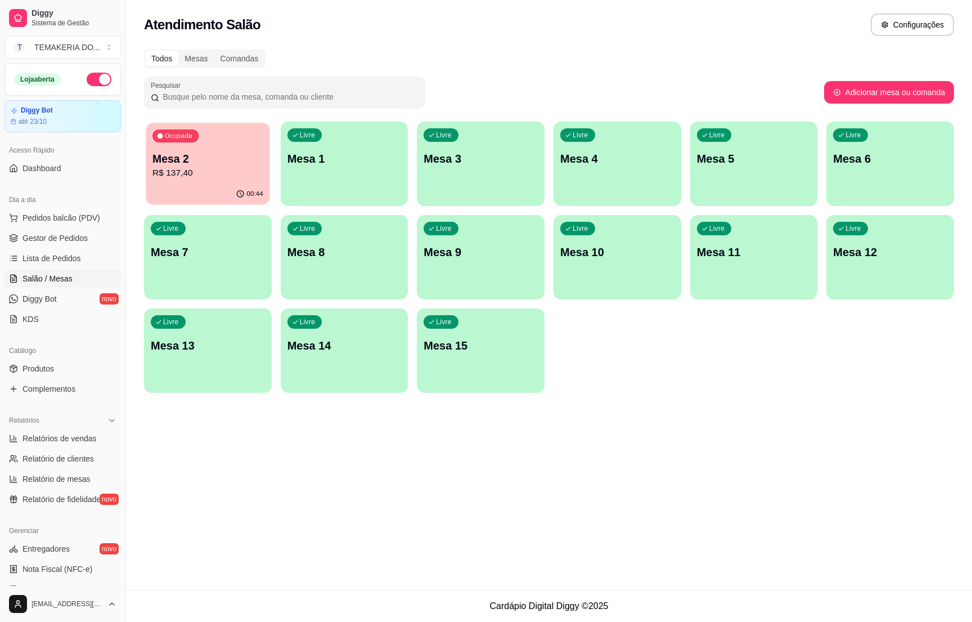
click at [203, 182] on div "Ocupada Mesa 2 R$ 137,40" at bounding box center [208, 153] width 124 height 61
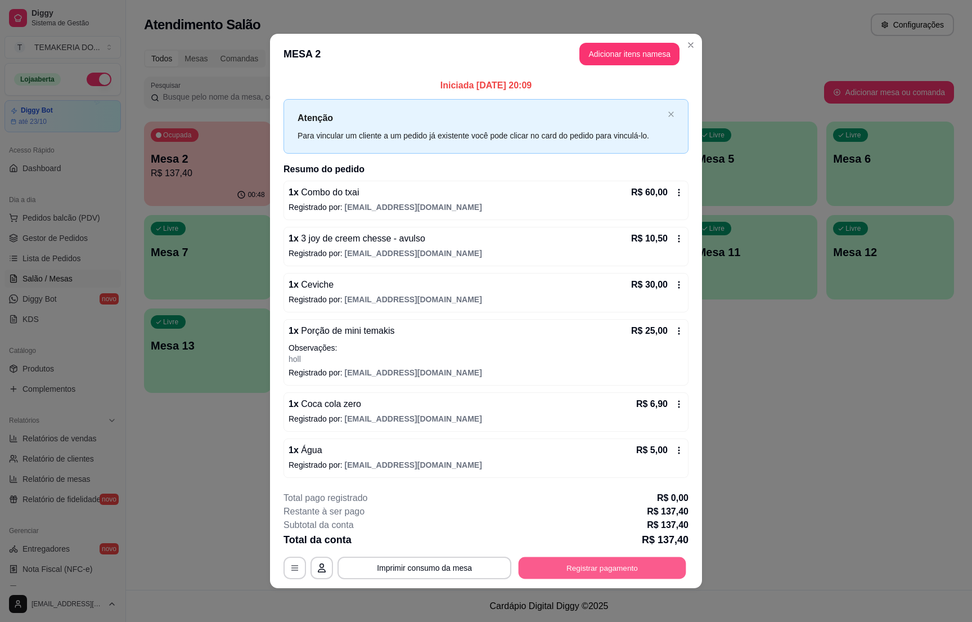
click at [589, 562] on button "Registrar pagamento" at bounding box center [603, 568] width 168 height 22
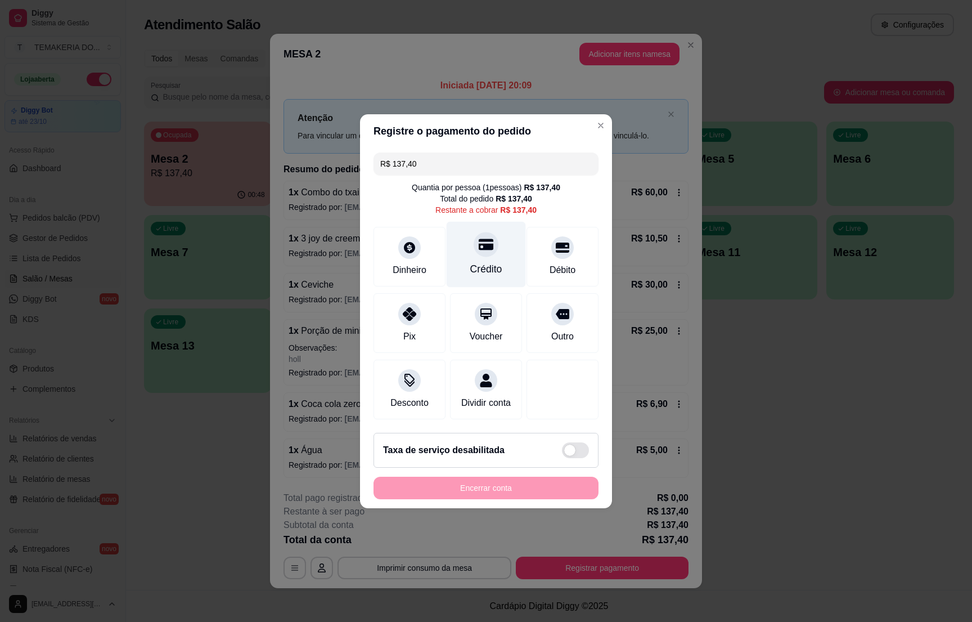
click at [491, 262] on div "Crédito" at bounding box center [486, 269] width 32 height 15
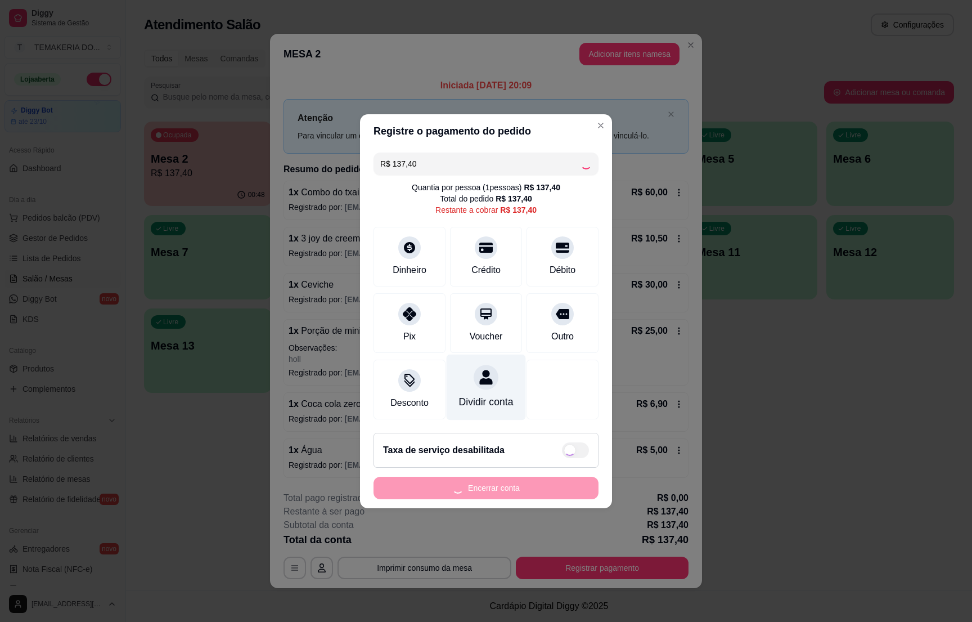
type input "R$ 0,00"
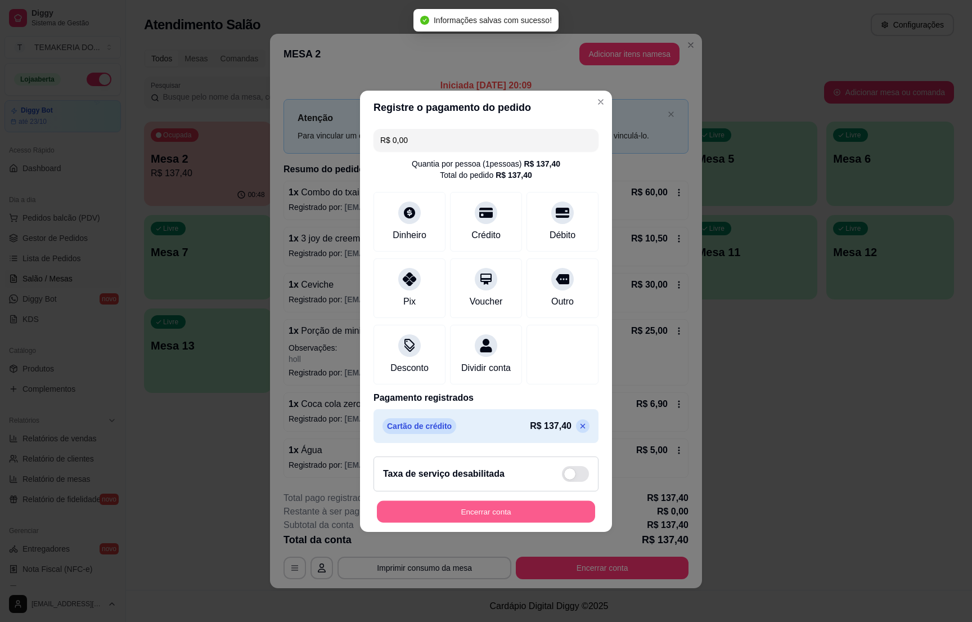
click at [473, 512] on button "Encerrar conta" at bounding box center [486, 511] width 218 height 22
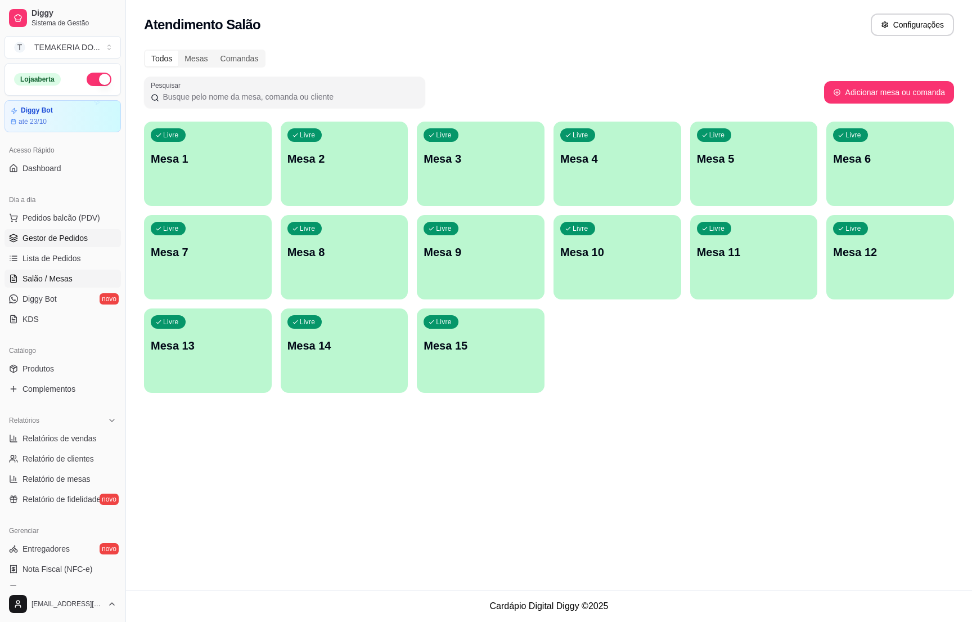
click at [71, 241] on span "Gestor de Pedidos" at bounding box center [55, 237] width 65 height 11
